Goal: Use online tool/utility: Use online tool/utility

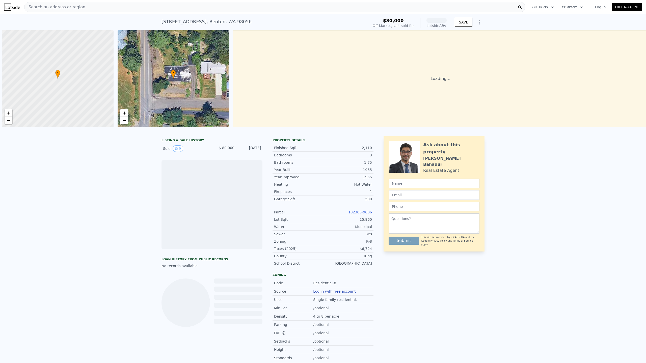
scroll to position [0, 2]
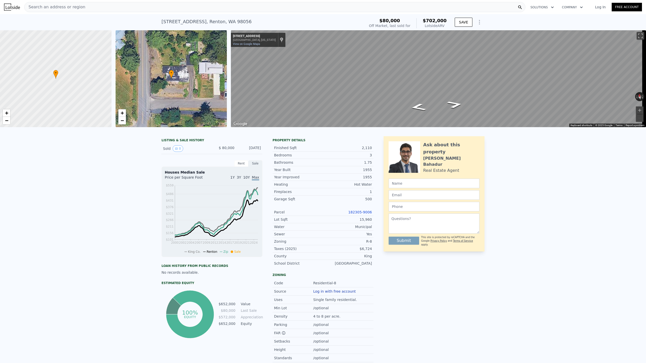
click at [604, 183] on div "LISTING & SALE HISTORY Sold 0 $ 80,000 [DATE] Rent Sale Rent over time Price pe…" at bounding box center [323, 262] width 646 height 261
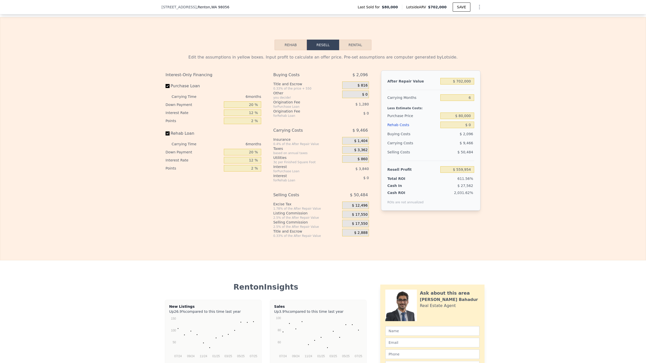
scroll to position [756, 0]
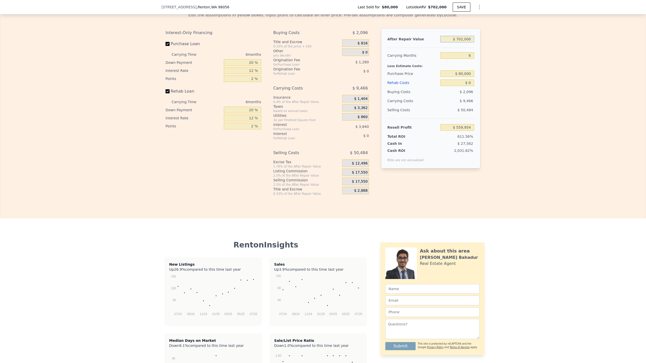
drag, startPoint x: 477, startPoint y: 47, endPoint x: 550, endPoint y: 59, distance: 73.9
click at [549, 56] on div "Edit the assumptions in yellow boxes. Input profit to calculate an offer price.…" at bounding box center [323, 102] width 646 height 188
type input "$ 725"
type input "-$ 90,035"
type input "$ 725,000"
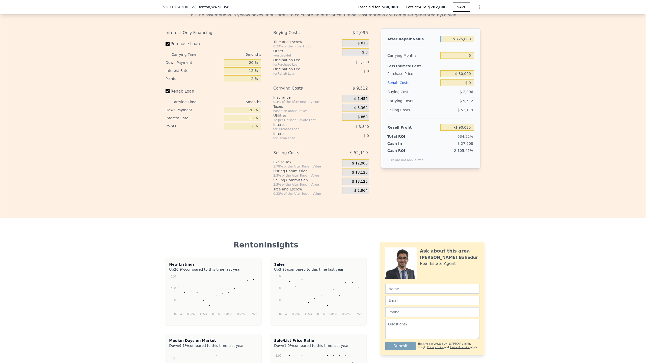
type input "$ 581,273"
type input "$ 725,000"
click at [467, 59] on input "6" at bounding box center [458, 55] width 34 height 7
drag, startPoint x: 467, startPoint y: 64, endPoint x: 513, endPoint y: 79, distance: 48.6
click at [505, 76] on div "Edit the assumptions in yellow boxes. Input profit to calculate an offer price.…" at bounding box center [323, 102] width 646 height 188
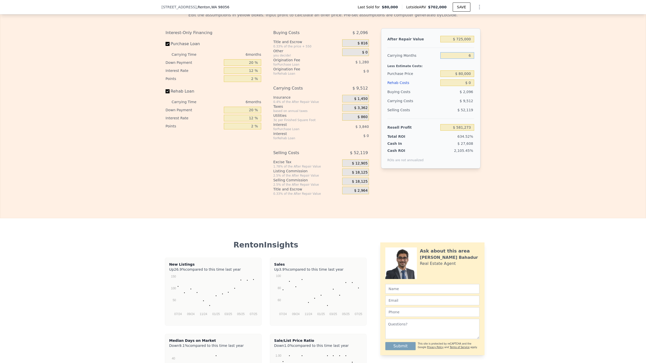
type input "4"
type input "$ 584,444"
type input "4"
click at [460, 77] on input "$ 80,000" at bounding box center [458, 73] width 34 height 7
drag, startPoint x: 451, startPoint y: 80, endPoint x: 547, endPoint y: 94, distance: 96.5
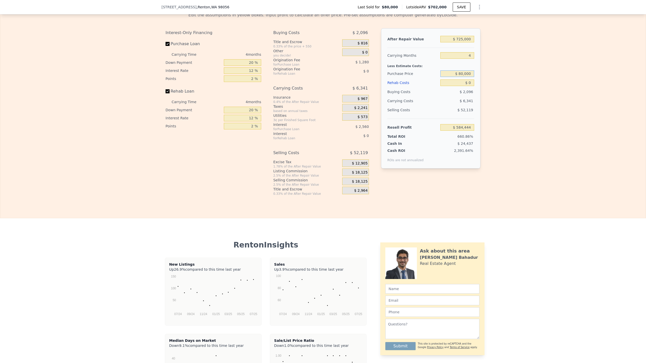
click at [547, 94] on div "Edit the assumptions in yellow boxes. Input profit to calculate an offer price.…" at bounding box center [323, 102] width 646 height 188
type input "$ 495,000"
click at [467, 86] on input "$ 0" at bounding box center [458, 83] width 34 height 7
type input "$ 148,142"
type input "$ 1,250"
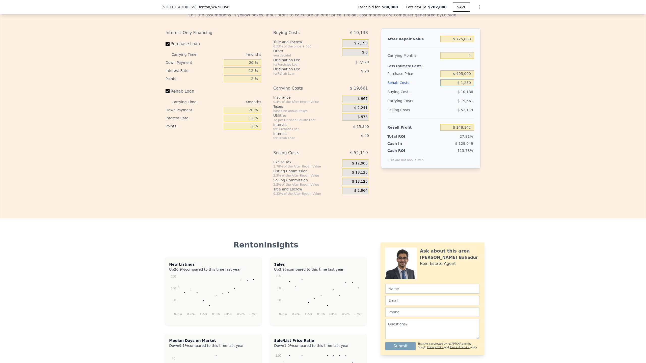
type input "$ 146,832"
type input "$ 12,500"
type input "$ 135,042"
type input "$ 125,000"
type input "$ 17,142"
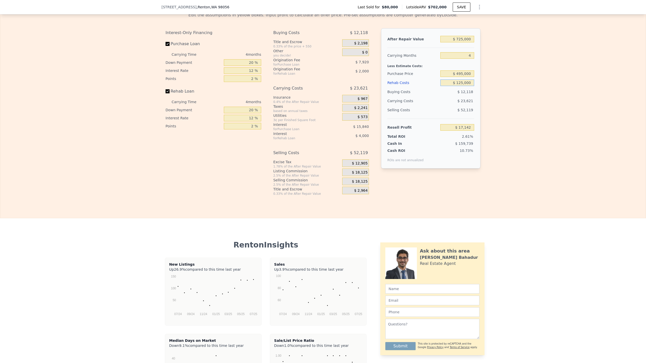
type input "$ 125,000"
click at [428, 106] on div "$ 23,621" at bounding box center [447, 100] width 53 height 9
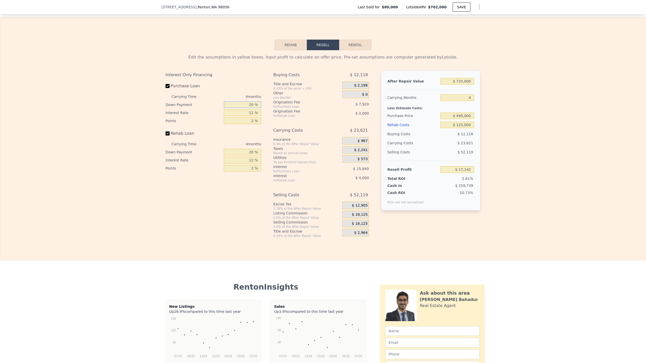
click at [250, 108] on input "20 %" at bounding box center [242, 104] width 37 height 7
type input "0 %"
type input "$ 11,202"
type input "10 %"
type input "$ 14,172"
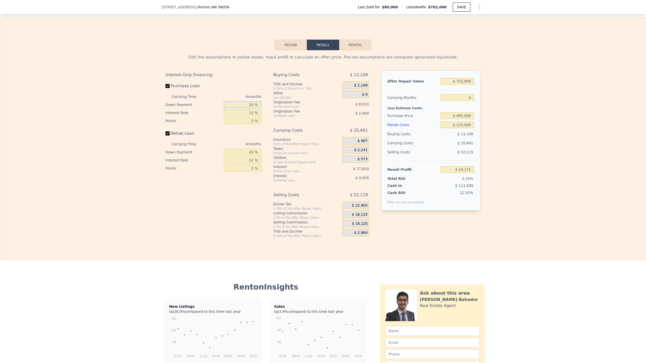
type input "10 %"
click at [250, 156] on input "20 %" at bounding box center [242, 152] width 37 height 7
type input "0 %"
type input "$ 12,672"
type input "10 %"
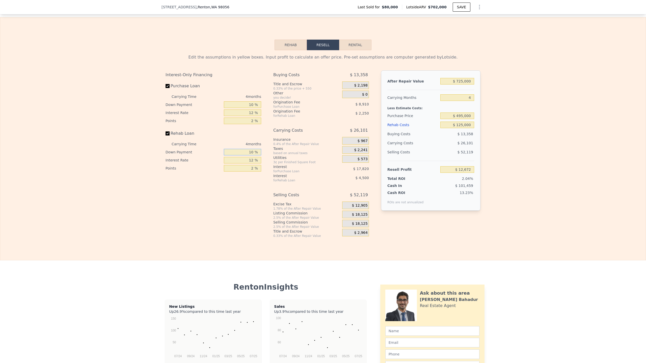
type input "$ 13,422"
type input "10 %"
click at [326, 178] on div "Interest" at bounding box center [301, 175] width 56 height 5
click at [580, 201] on div "Edit the assumptions in yellow boxes. Input profit to calculate an offer price.…" at bounding box center [323, 144] width 646 height 188
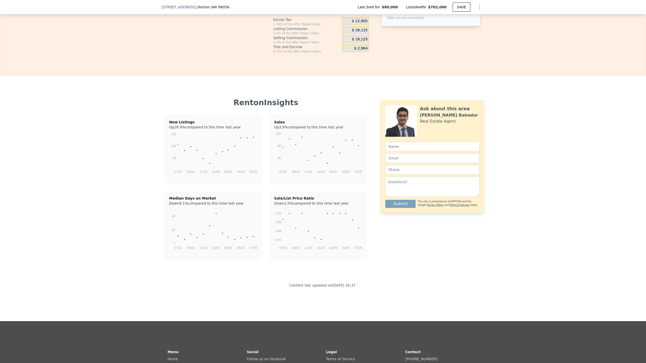
scroll to position [798, 0]
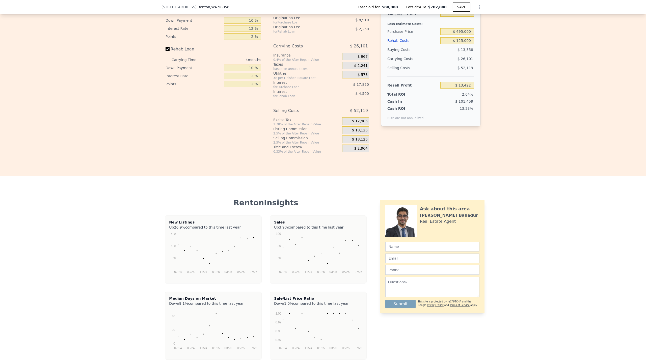
type input "$ 702,000"
type input "6"
type input "$ 0"
type input "$ 559,954"
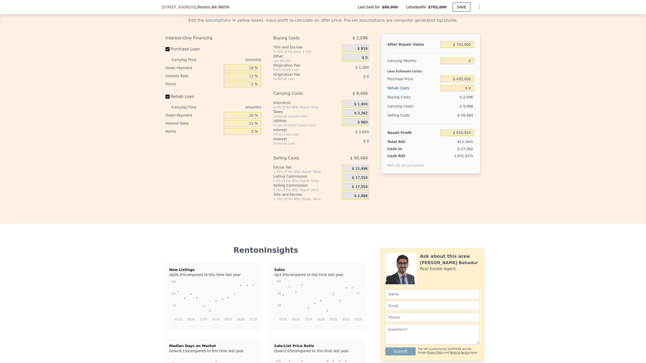
scroll to position [713, 0]
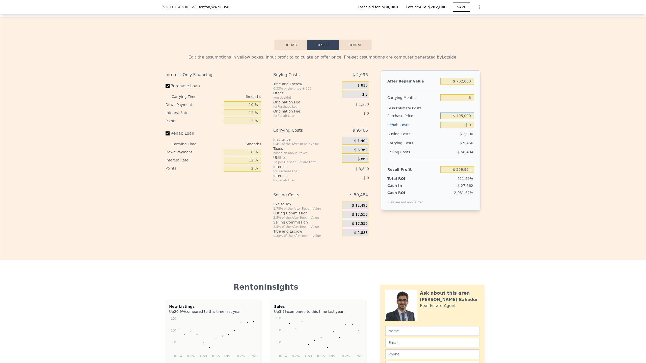
drag, startPoint x: 459, startPoint y: 122, endPoint x: 521, endPoint y: 138, distance: 64.2
click at [521, 138] on div "Edit the assumptions in yellow boxes. Input profit to calculate an offer price.…" at bounding box center [323, 144] width 646 height 188
type input "$ 450,000"
click at [464, 128] on input "$ 0" at bounding box center [458, 125] width 34 height 7
type input "$ 165,041"
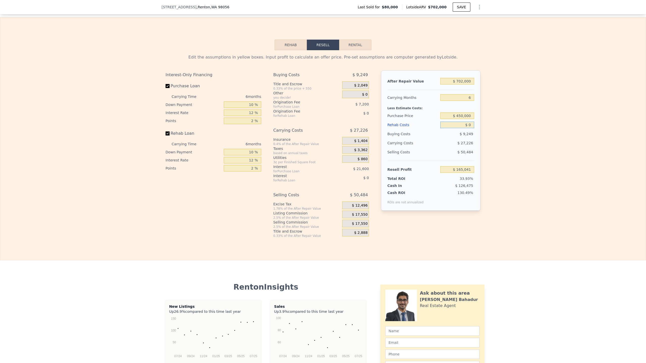
drag, startPoint x: 456, startPoint y: 132, endPoint x: 508, endPoint y: 135, distance: 51.9
click at [508, 135] on div "Edit the assumptions in yellow boxes. Input profit to calculate an offer price.…" at bounding box center [323, 144] width 646 height 188
type input "$ 125,000"
type input "$ 32,041"
type input "$ 125,000"
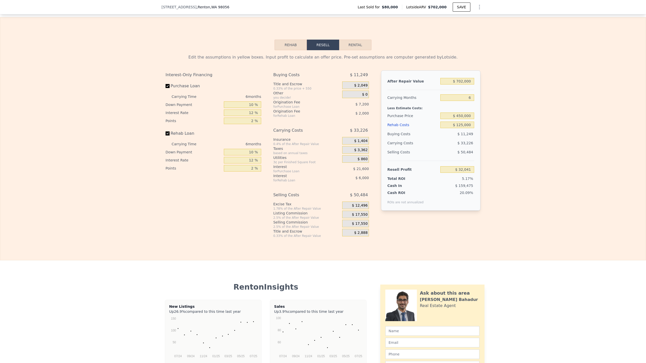
click at [460, 188] on span "$ 159,475" at bounding box center [464, 186] width 18 height 4
